Goal: Task Accomplishment & Management: Use online tool/utility

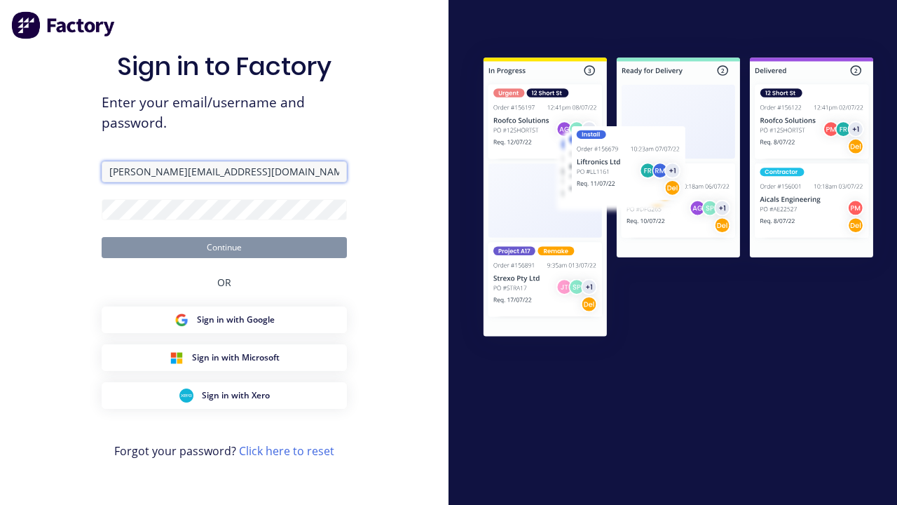
type input "[PERSON_NAME][EMAIL_ADDRESS][DOMAIN_NAME]"
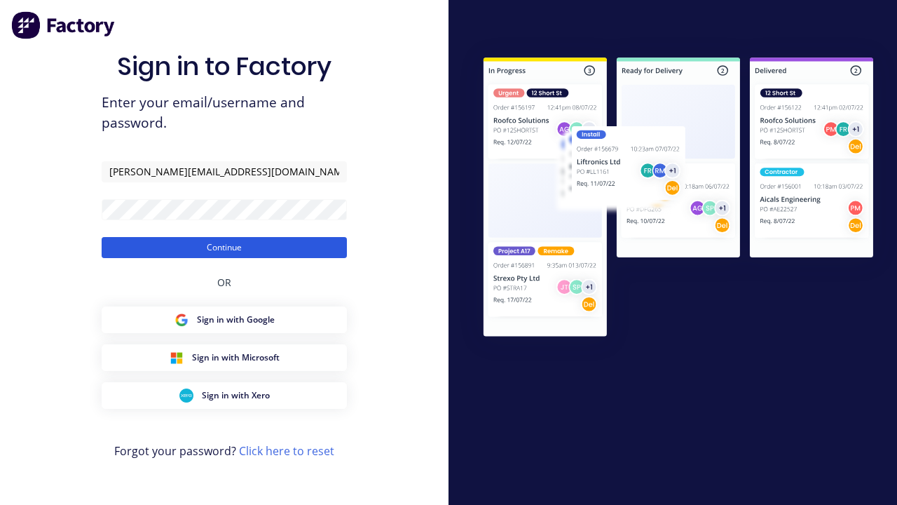
click at [224, 247] on button "Continue" at bounding box center [224, 247] width 245 height 21
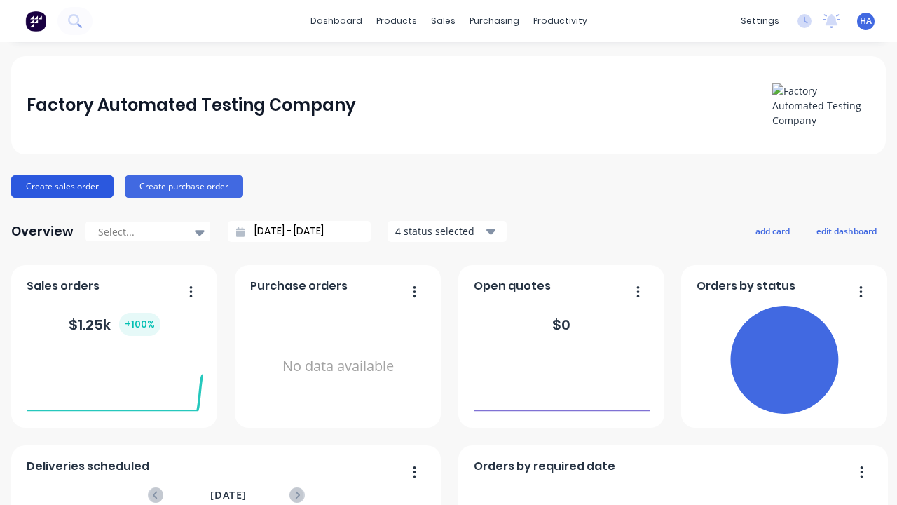
click at [62, 186] on button "Create sales order" at bounding box center [62, 186] width 102 height 22
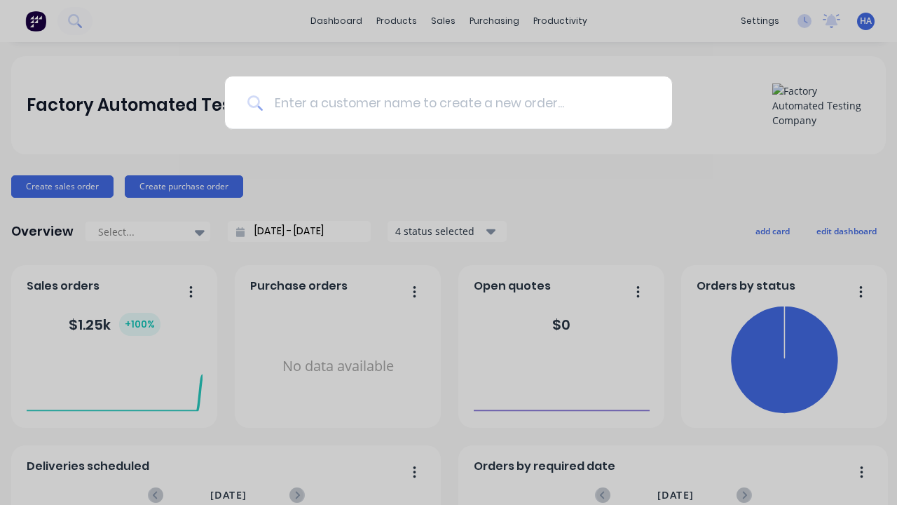
click at [455, 102] on input at bounding box center [456, 102] width 387 height 53
type input "123 Automation"
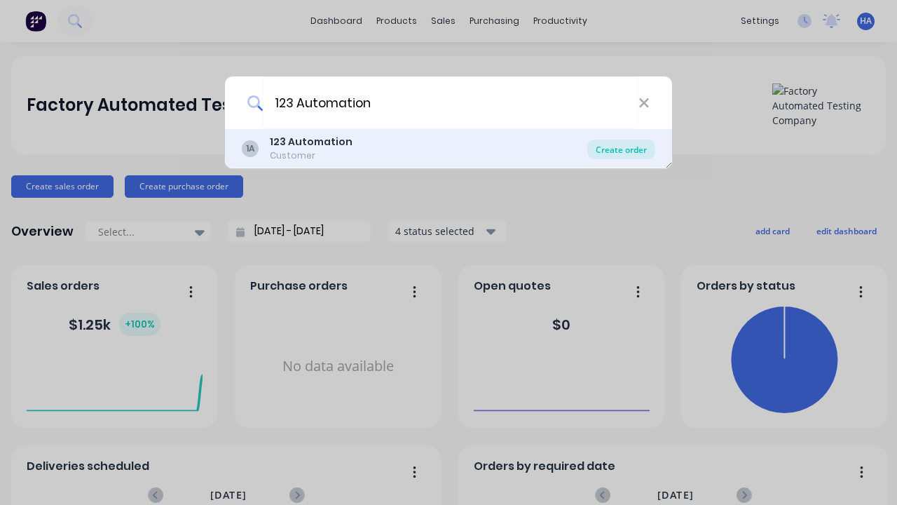
click at [621, 149] on div "Create order" at bounding box center [621, 149] width 68 height 20
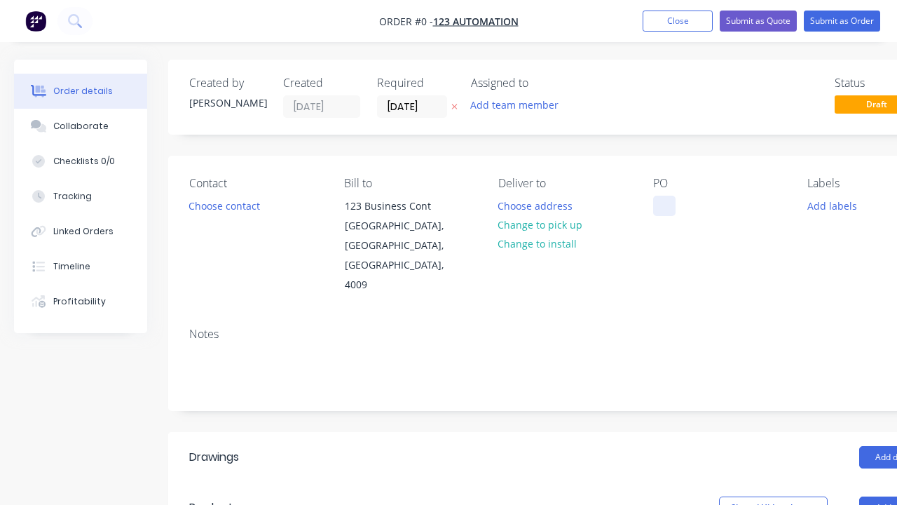
click at [664, 205] on div at bounding box center [664, 206] width 22 height 20
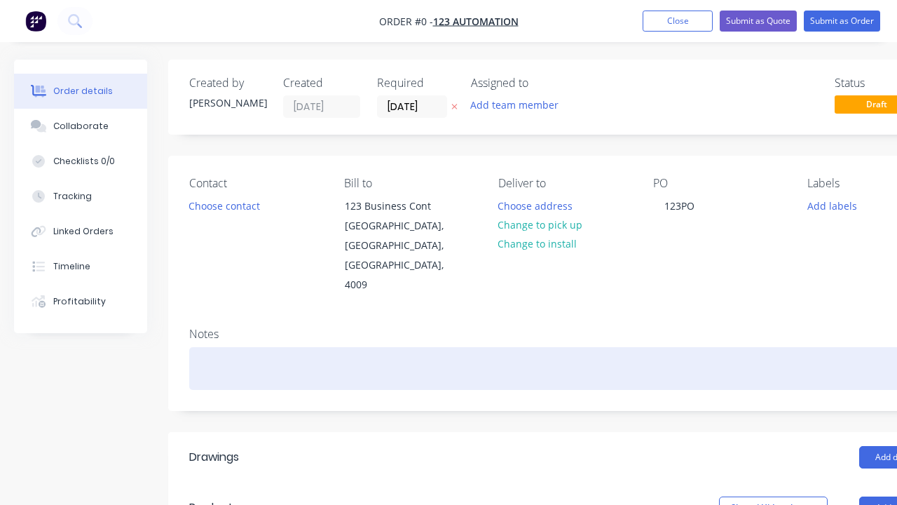
click at [521, 329] on div "Order details Collaborate Checklists 0/0 Tracking Linked Orders Timeline Profit…" at bounding box center [487, 498] width 975 height 877
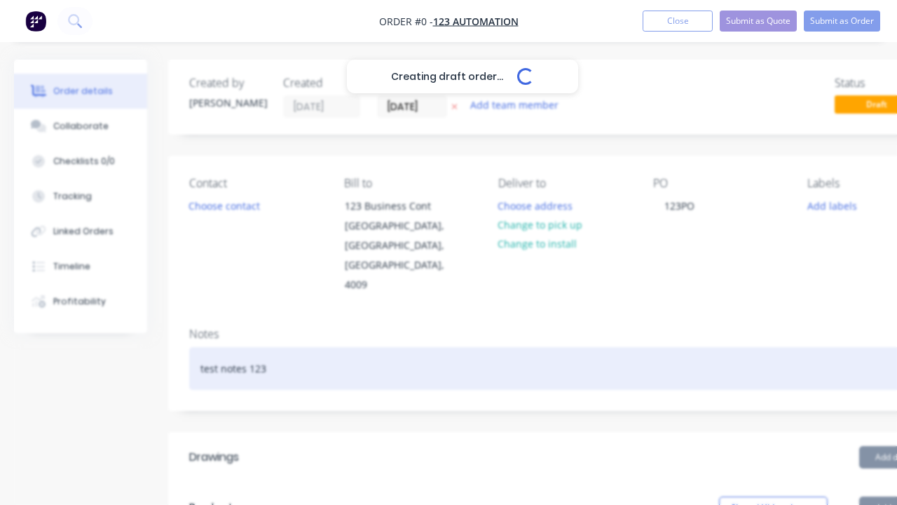
scroll to position [0, 43]
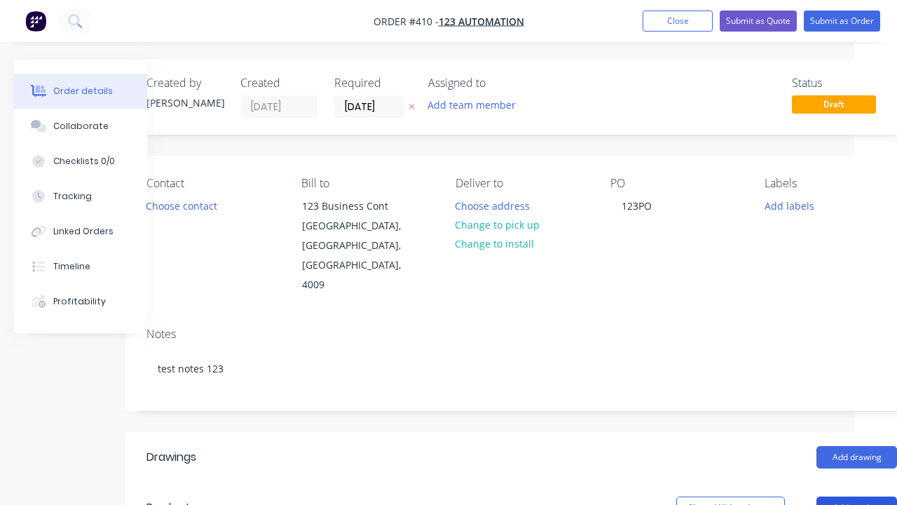
click at [856, 496] on button "Add product" at bounding box center [856, 507] width 81 height 22
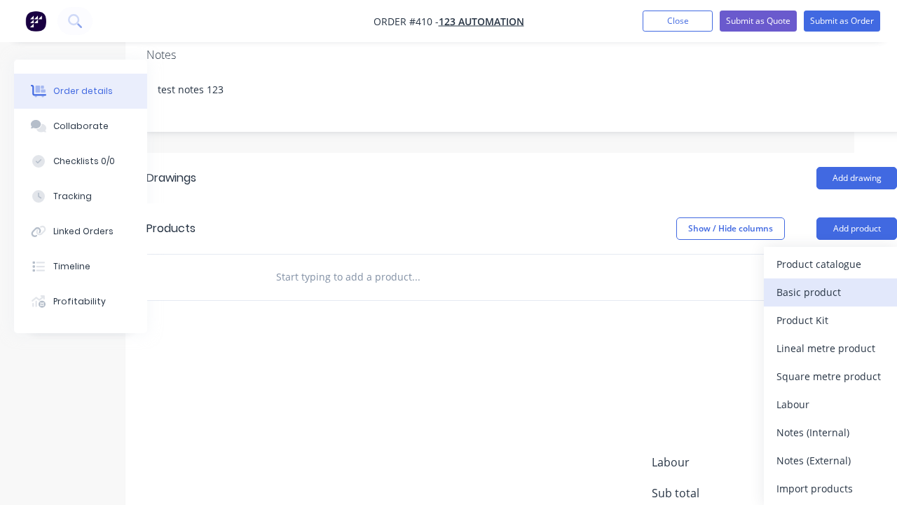
click at [830, 282] on div "Basic product" at bounding box center [830, 292] width 108 height 20
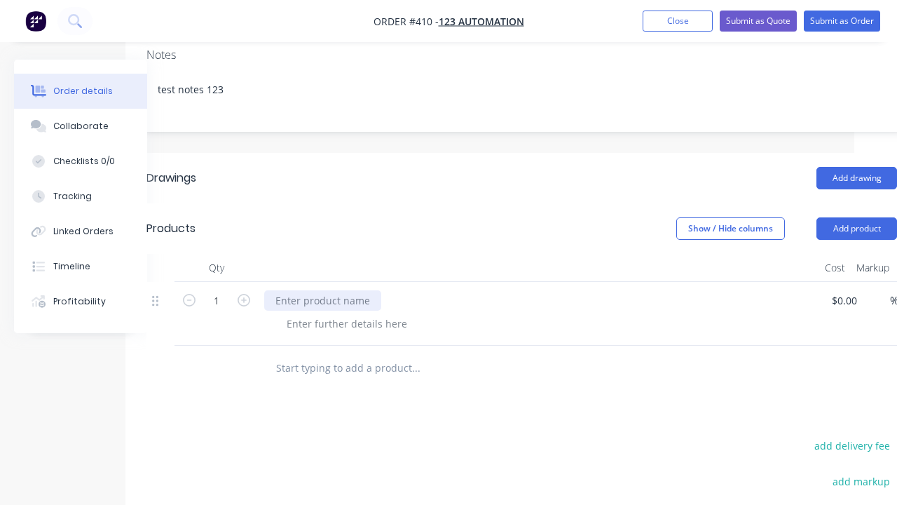
click at [322, 290] on div at bounding box center [322, 300] width 117 height 20
click at [347, 313] on div at bounding box center [346, 323] width 143 height 20
